Goal: Task Accomplishment & Management: Use online tool/utility

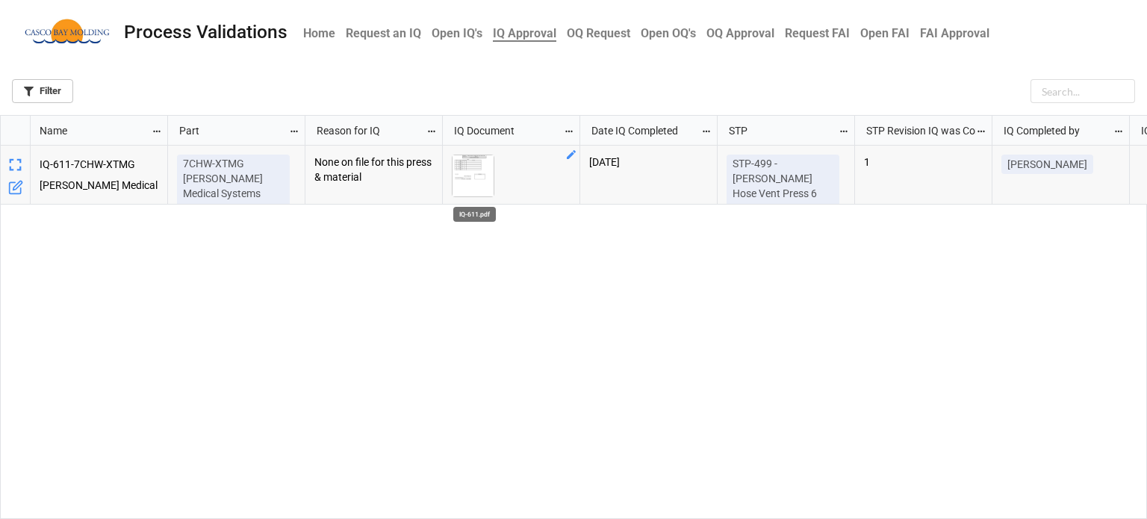
scroll to position [395, 1138]
click at [478, 170] on img "grid" at bounding box center [473, 175] width 41 height 41
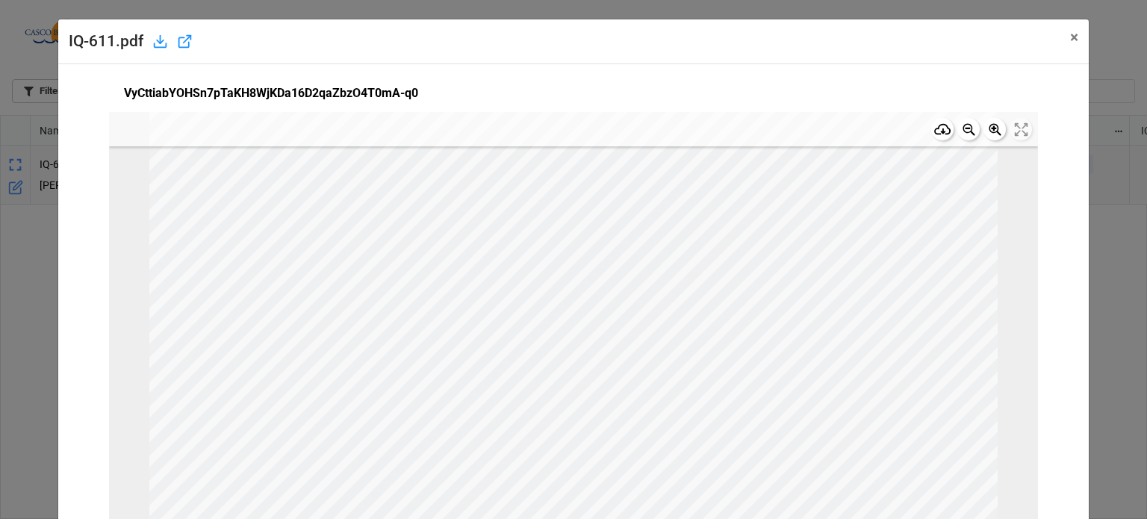
scroll to position [0, 0]
click at [1070, 43] on span "×" at bounding box center [1074, 37] width 8 height 18
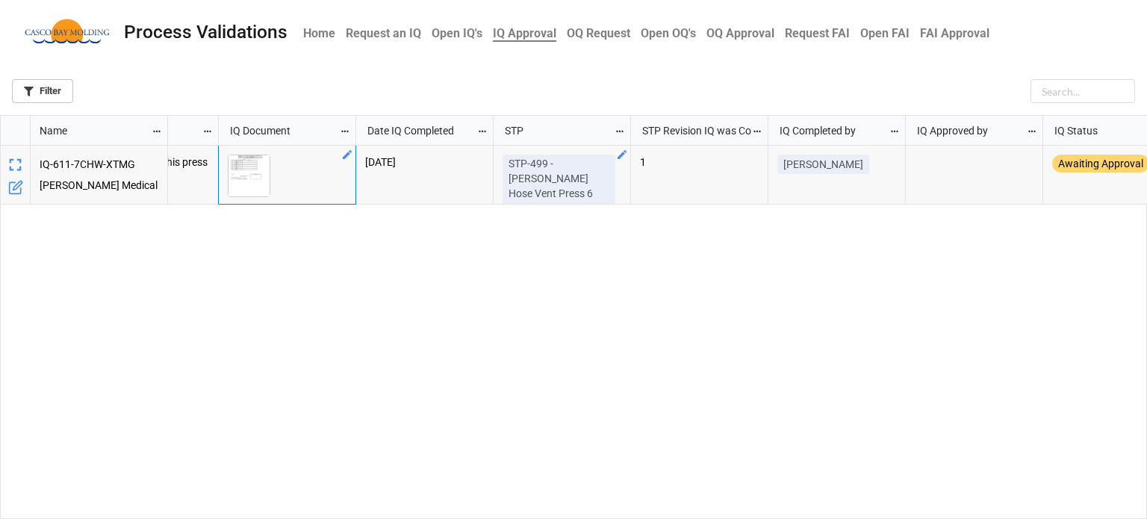
scroll to position [0, 257]
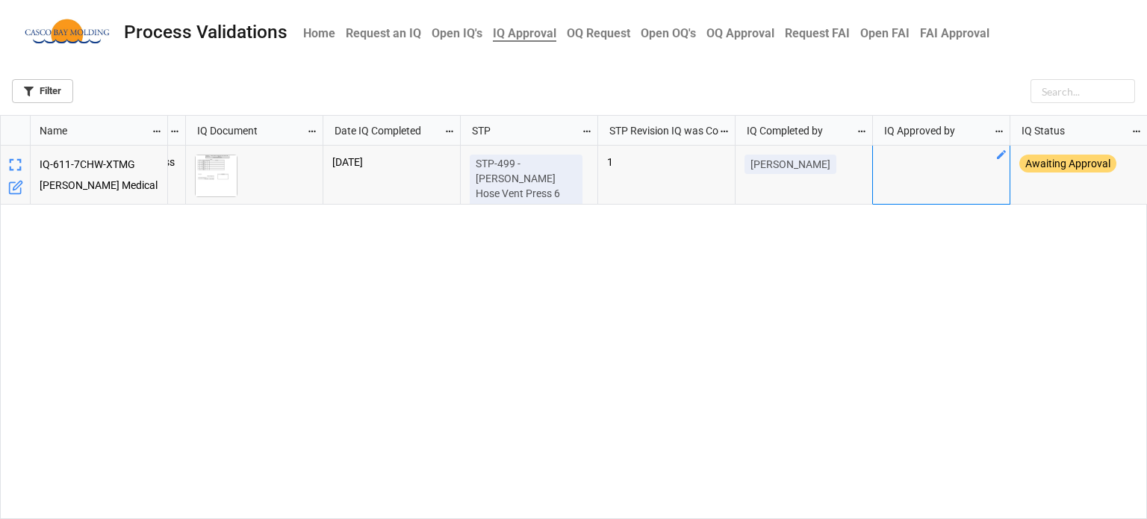
click at [915, 164] on div "grid" at bounding box center [941, 175] width 137 height 59
click at [999, 155] on icon "grid" at bounding box center [1002, 155] width 12 height 12
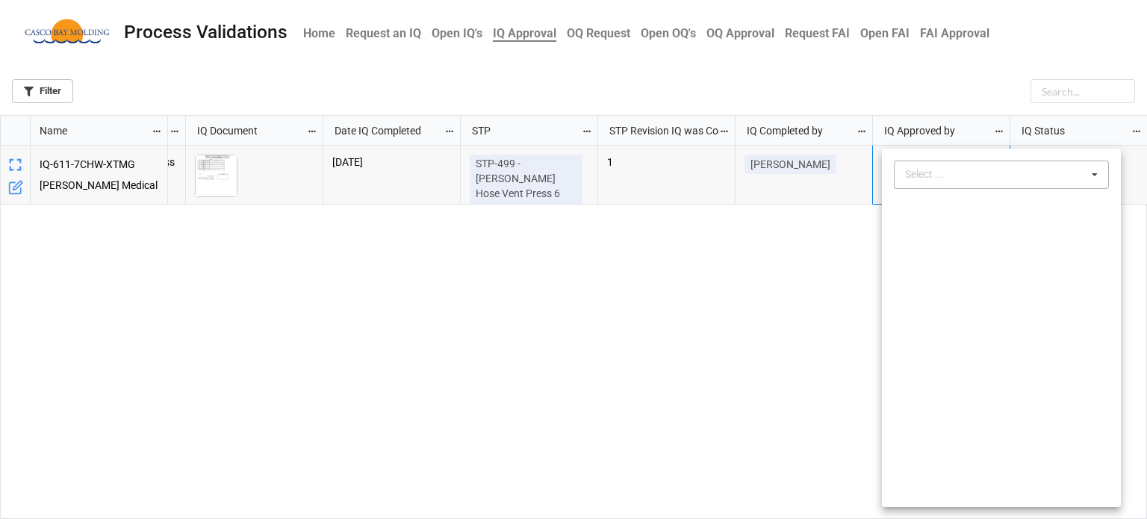
click at [957, 167] on div "Select ..." at bounding box center [933, 174] width 64 height 17
click at [938, 230] on span "[PERSON_NAME]" at bounding box center [947, 230] width 80 height 12
click at [798, 283] on div at bounding box center [573, 259] width 1147 height 519
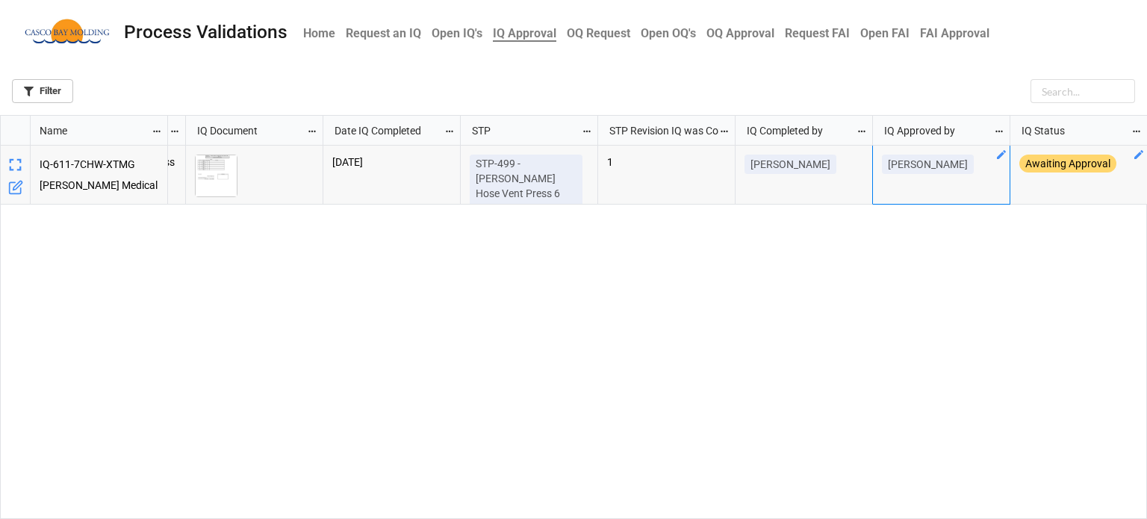
click at [1135, 153] on icon "grid" at bounding box center [1139, 155] width 12 height 12
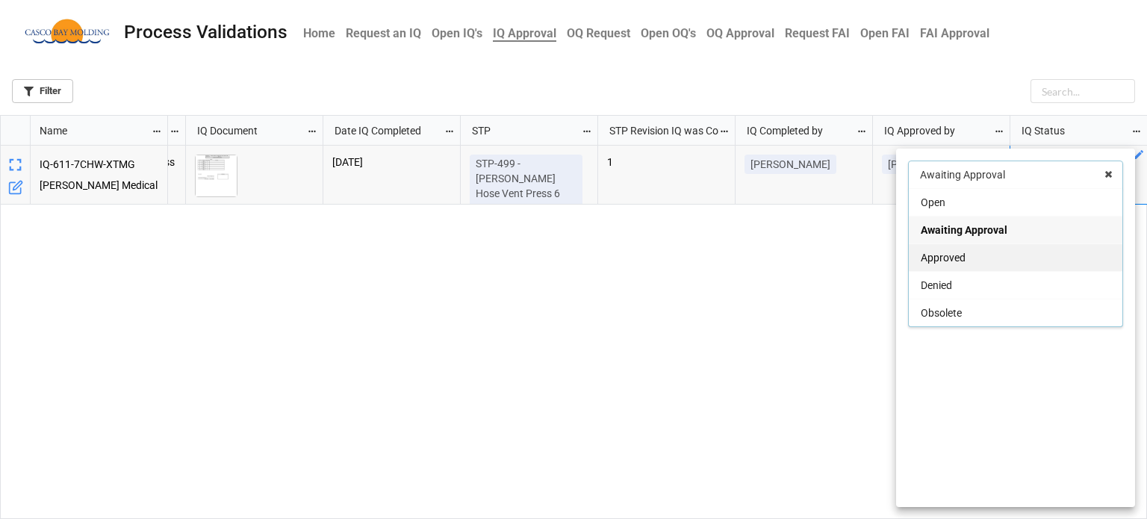
click at [938, 252] on span "Approved" at bounding box center [943, 258] width 45 height 12
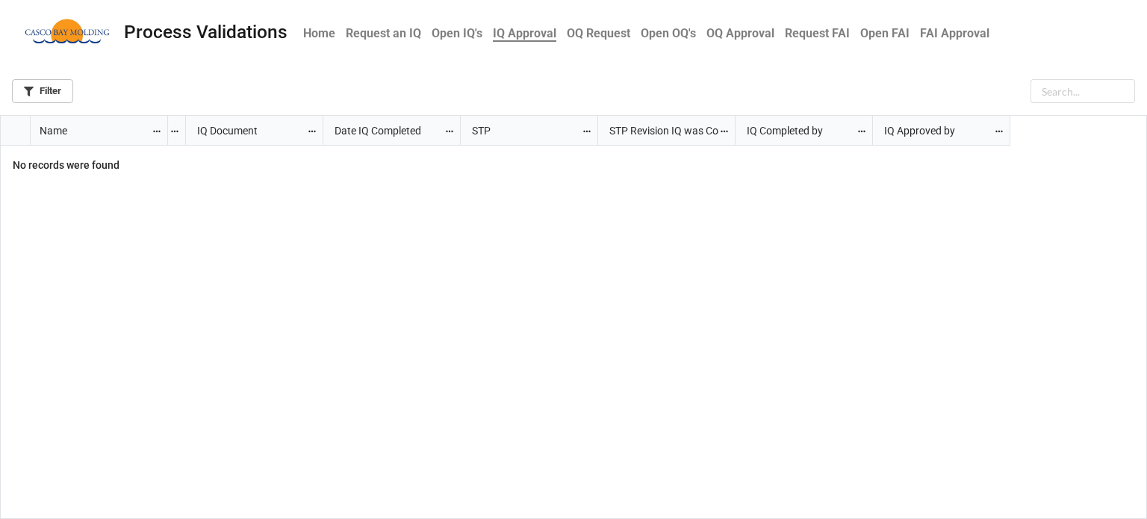
scroll to position [0, 0]
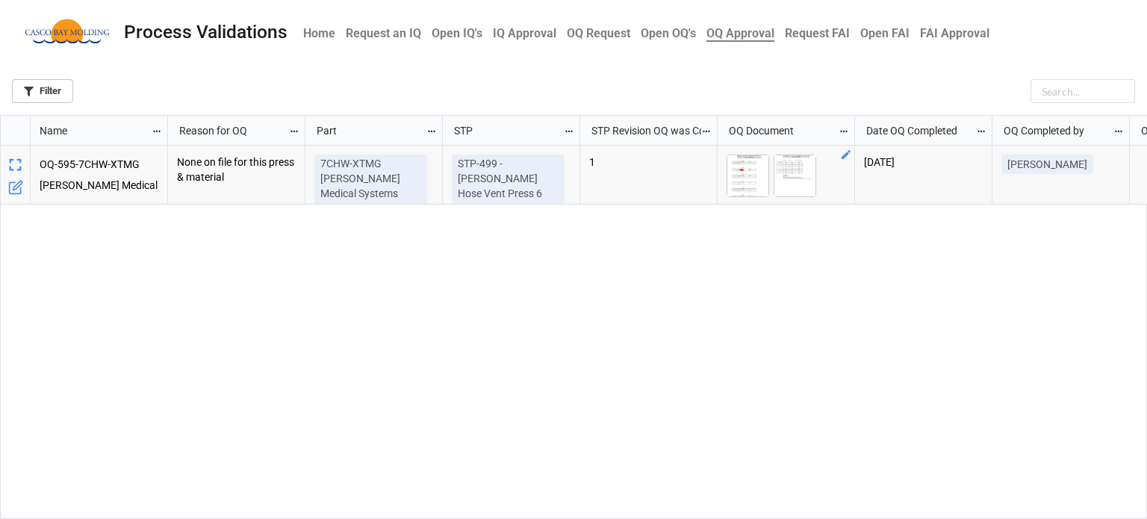
scroll to position [395, 1138]
click at [742, 181] on img "grid" at bounding box center [747, 175] width 41 height 41
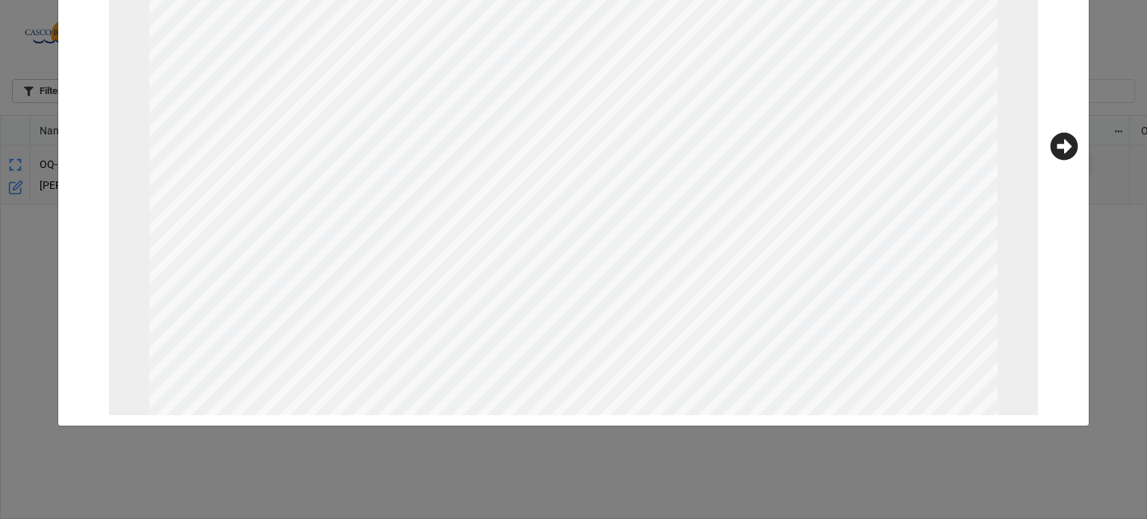
scroll to position [0, 0]
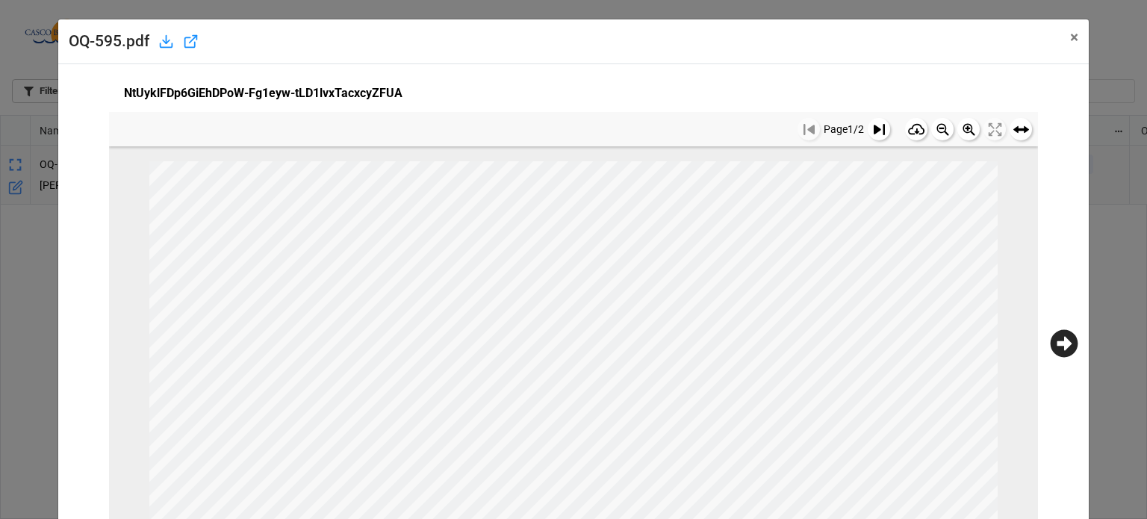
click at [871, 130] on button at bounding box center [879, 129] width 22 height 22
click at [1069, 335] on icon at bounding box center [1065, 344] width 28 height 28
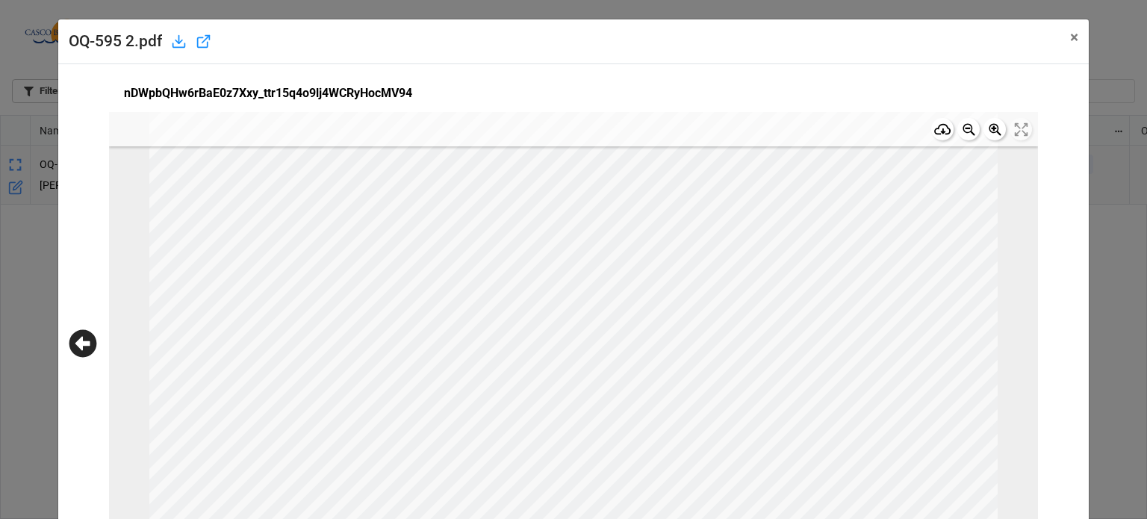
scroll to position [0, 0]
click at [1070, 30] on span "×" at bounding box center [1074, 37] width 8 height 18
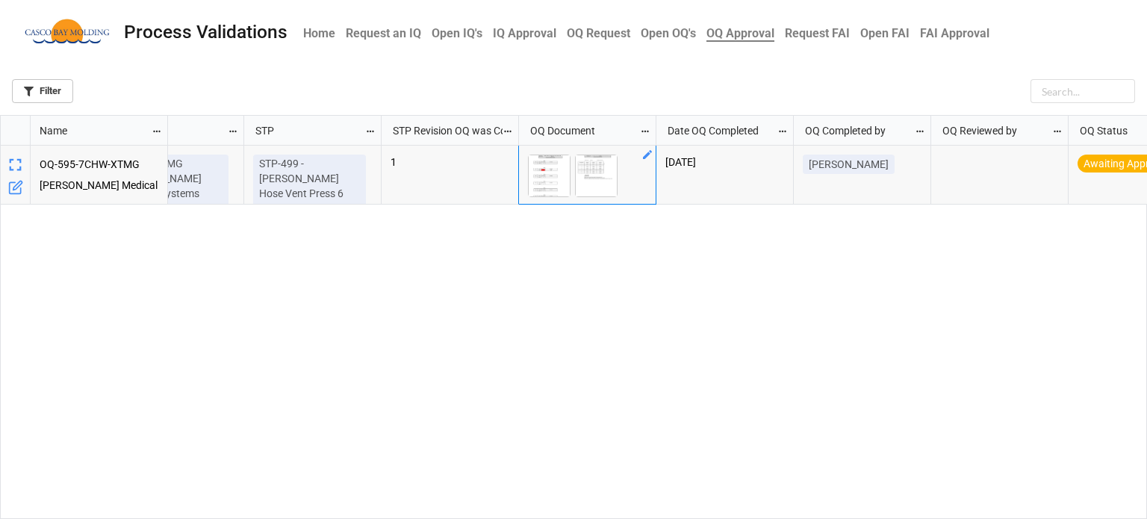
scroll to position [0, 224]
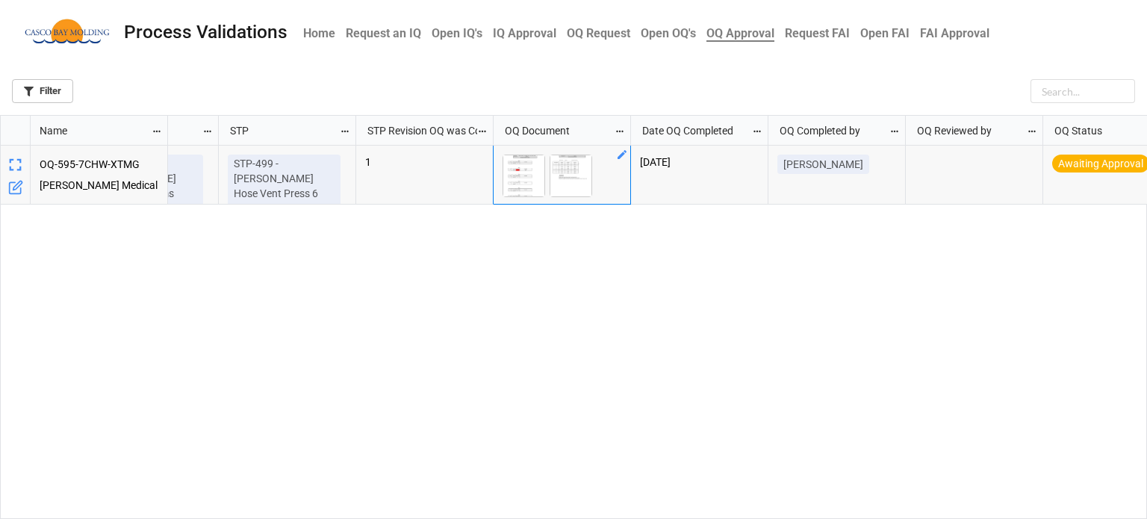
click at [981, 166] on div "grid" at bounding box center [974, 175] width 137 height 59
click at [1031, 157] on icon "grid" at bounding box center [1034, 155] width 12 height 12
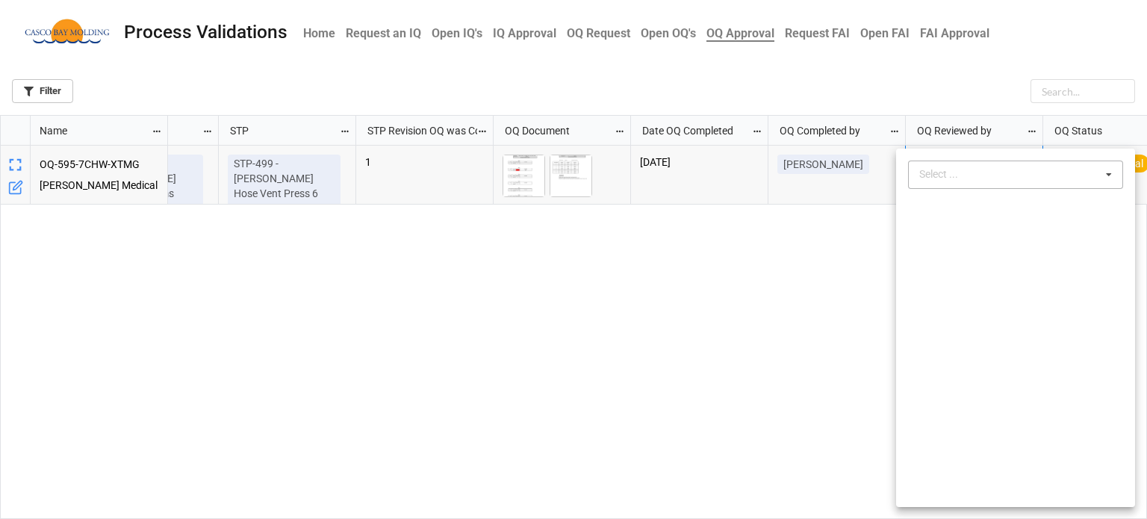
click at [970, 177] on div "Select ..." at bounding box center [948, 174] width 64 height 17
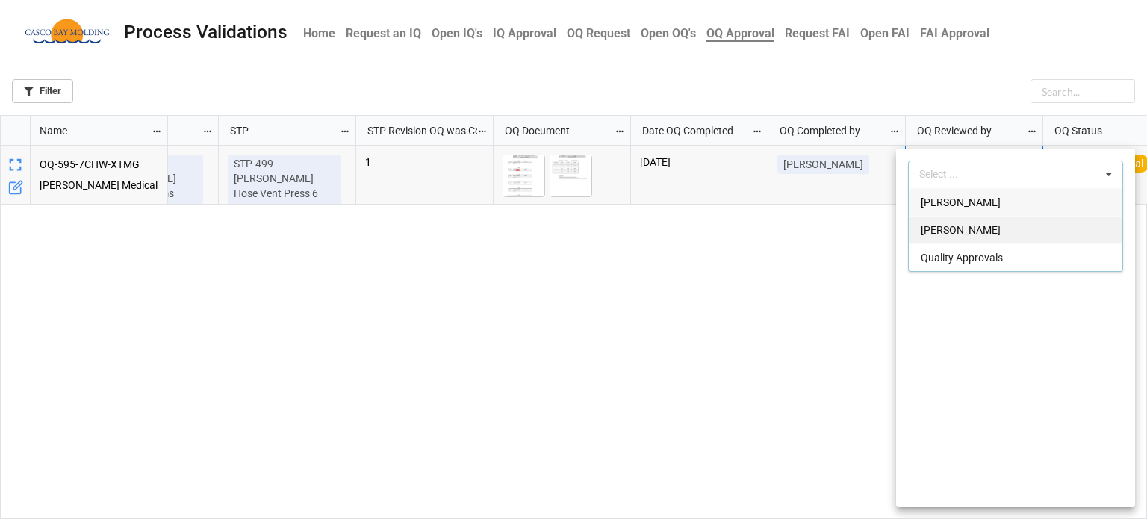
click at [936, 233] on span "[PERSON_NAME]" at bounding box center [961, 230] width 80 height 12
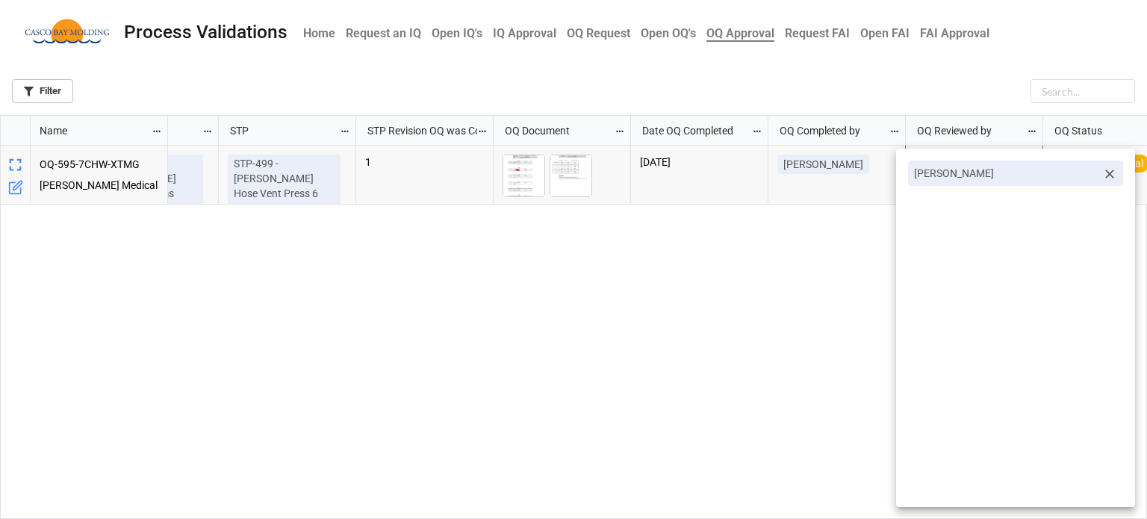
click at [733, 296] on div at bounding box center [573, 259] width 1147 height 519
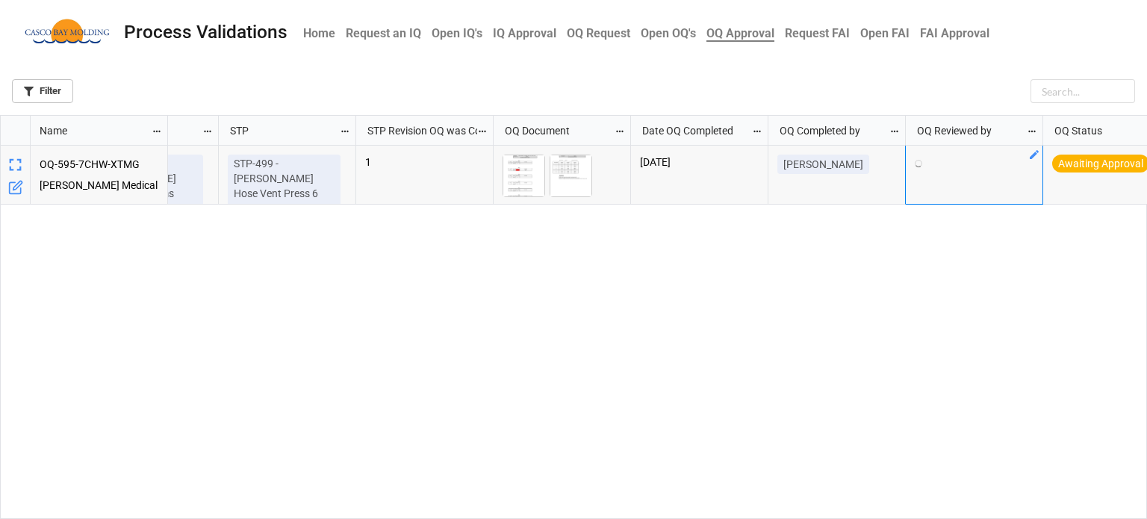
click at [1108, 156] on div "Awaiting Approval" at bounding box center [1100, 164] width 97 height 18
click at [1146, 161] on div "Awaiting Approval" at bounding box center [1100, 164] width 97 height 18
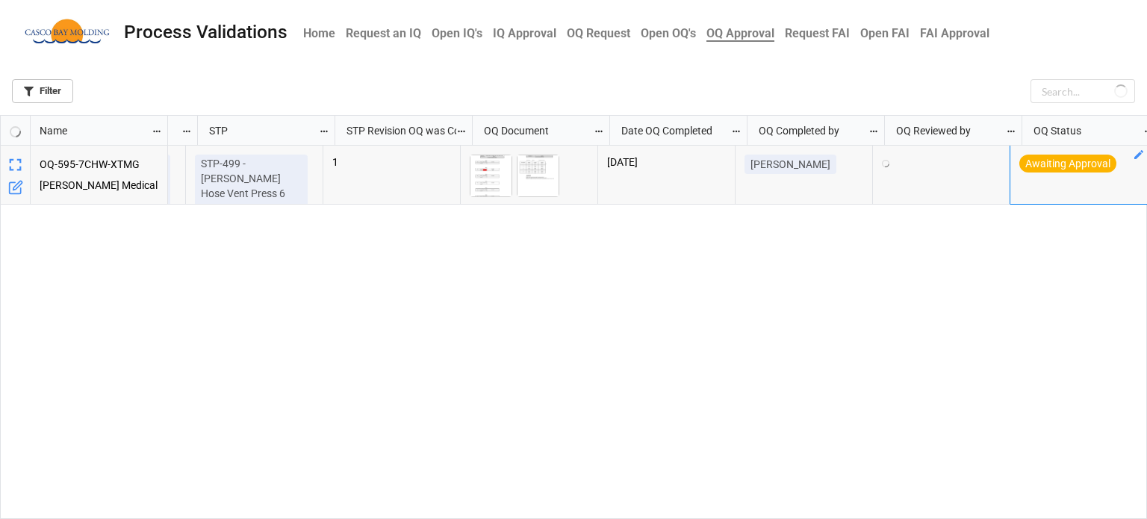
scroll to position [0, 257]
click at [1140, 156] on icon "grid" at bounding box center [1139, 154] width 9 height 9
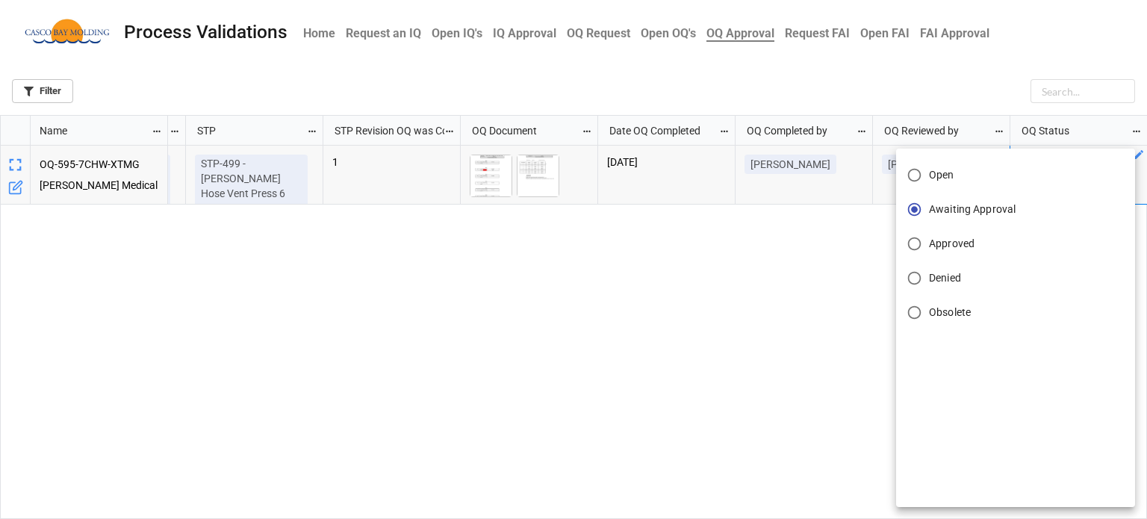
click at [957, 242] on span "Approved" at bounding box center [952, 244] width 46 height 16
click at [929, 242] on input "Approved" at bounding box center [914, 243] width 29 height 29
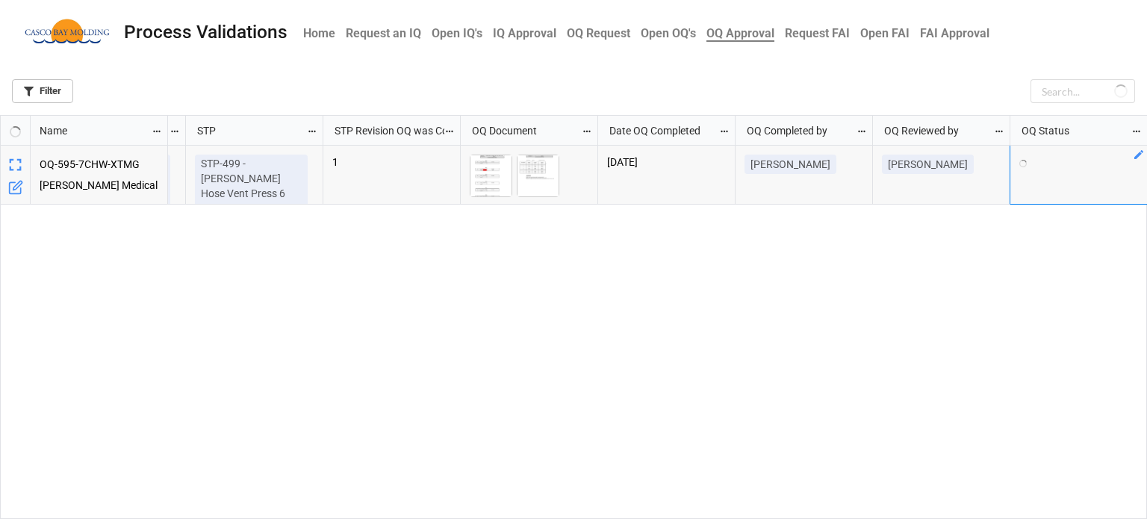
scroll to position [0, 0]
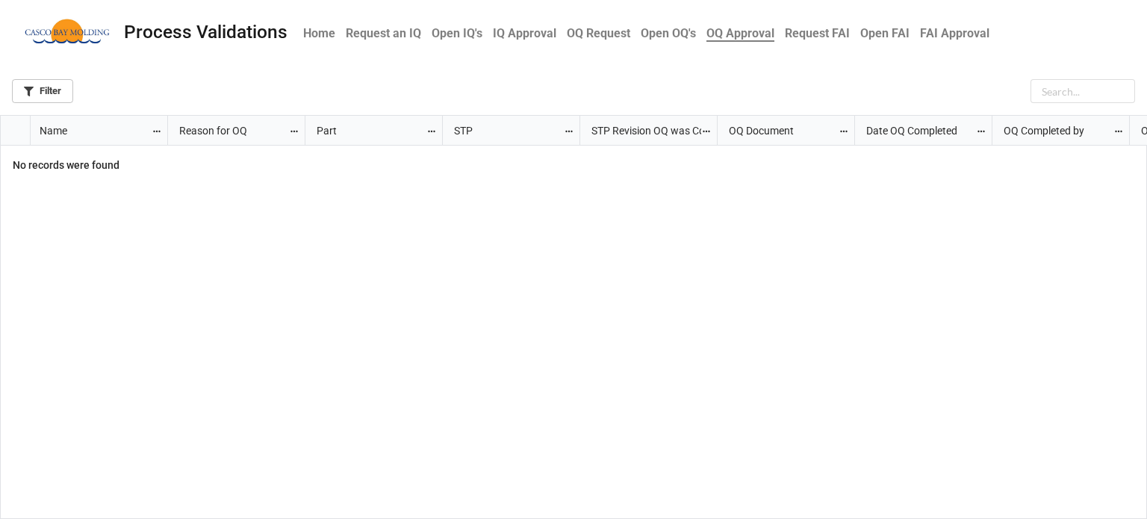
click at [666, 317] on div "grid" at bounding box center [658, 333] width 980 height 374
